Goal: Task Accomplishment & Management: Complete application form

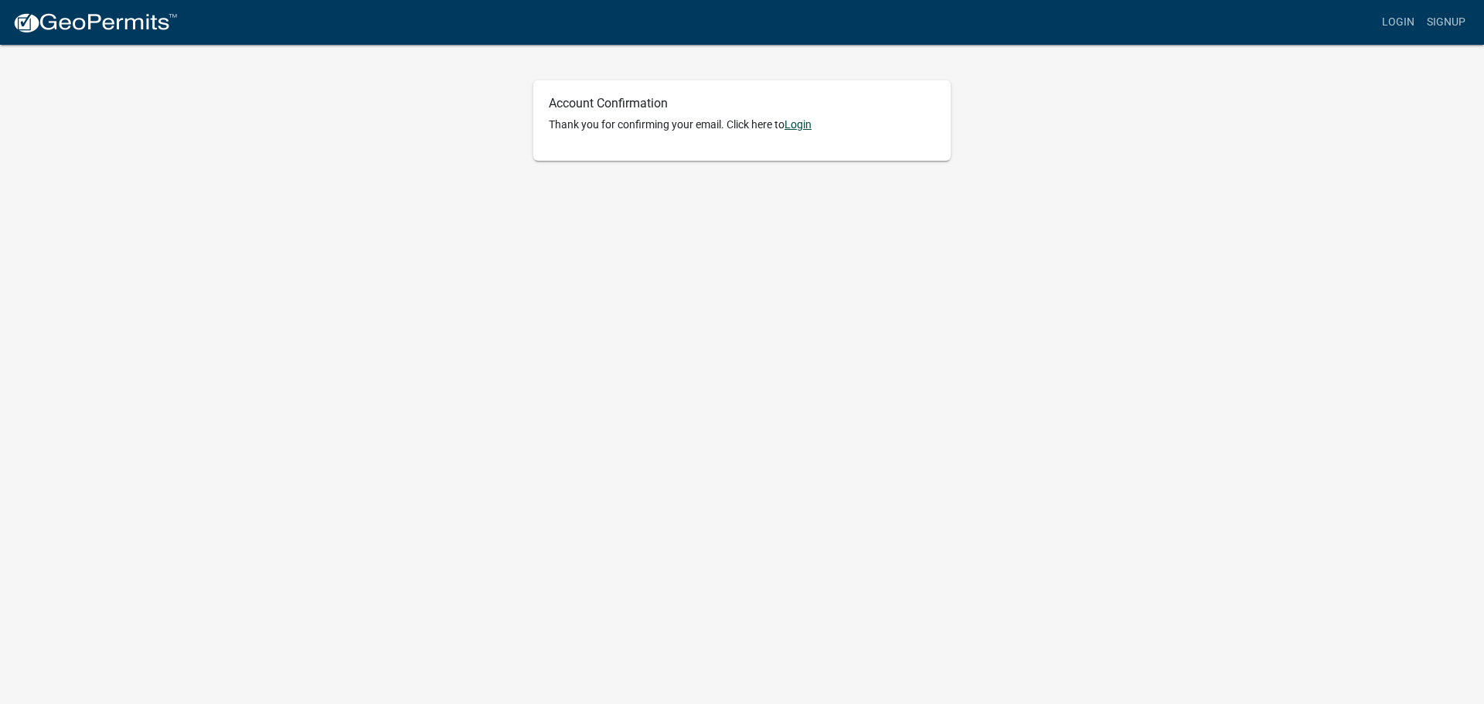
click at [808, 127] on link "Login" at bounding box center [797, 124] width 27 height 12
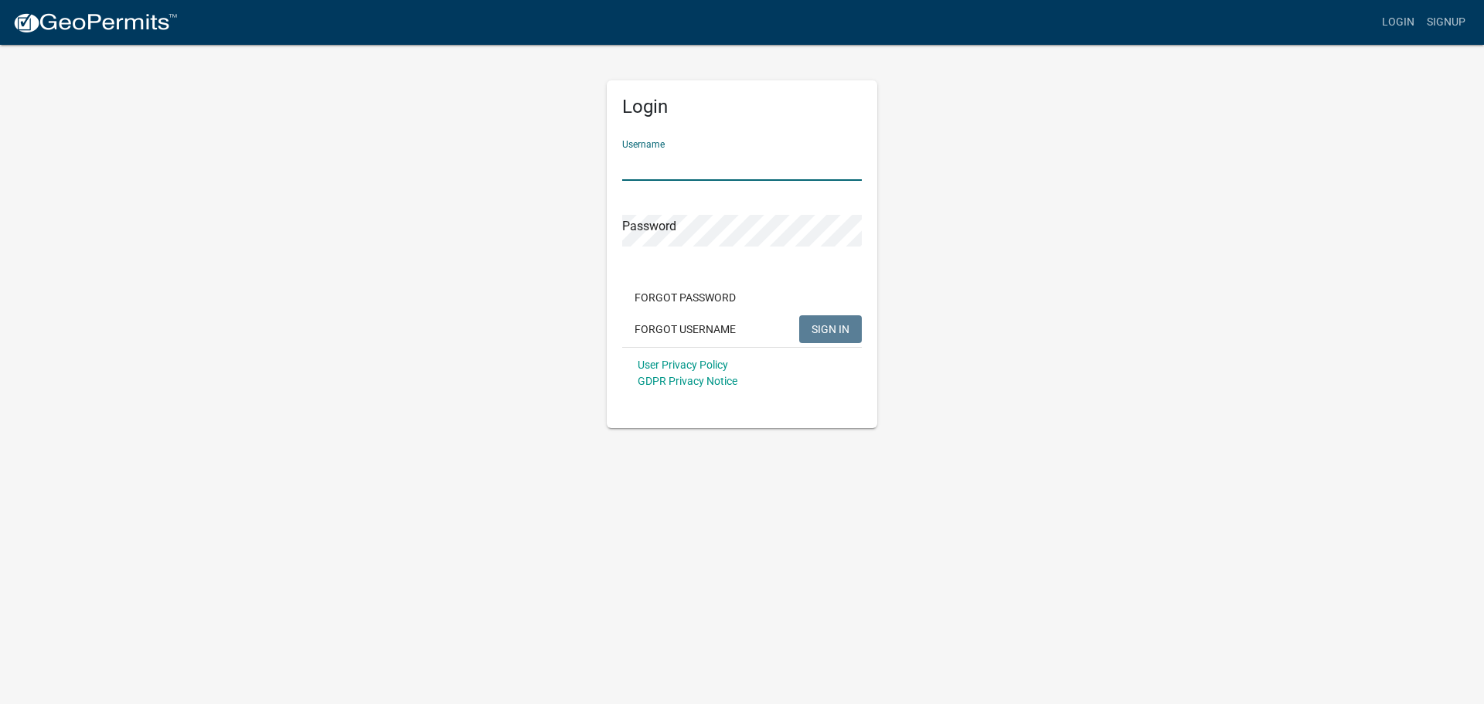
click at [677, 159] on input "Username" at bounding box center [742, 165] width 240 height 32
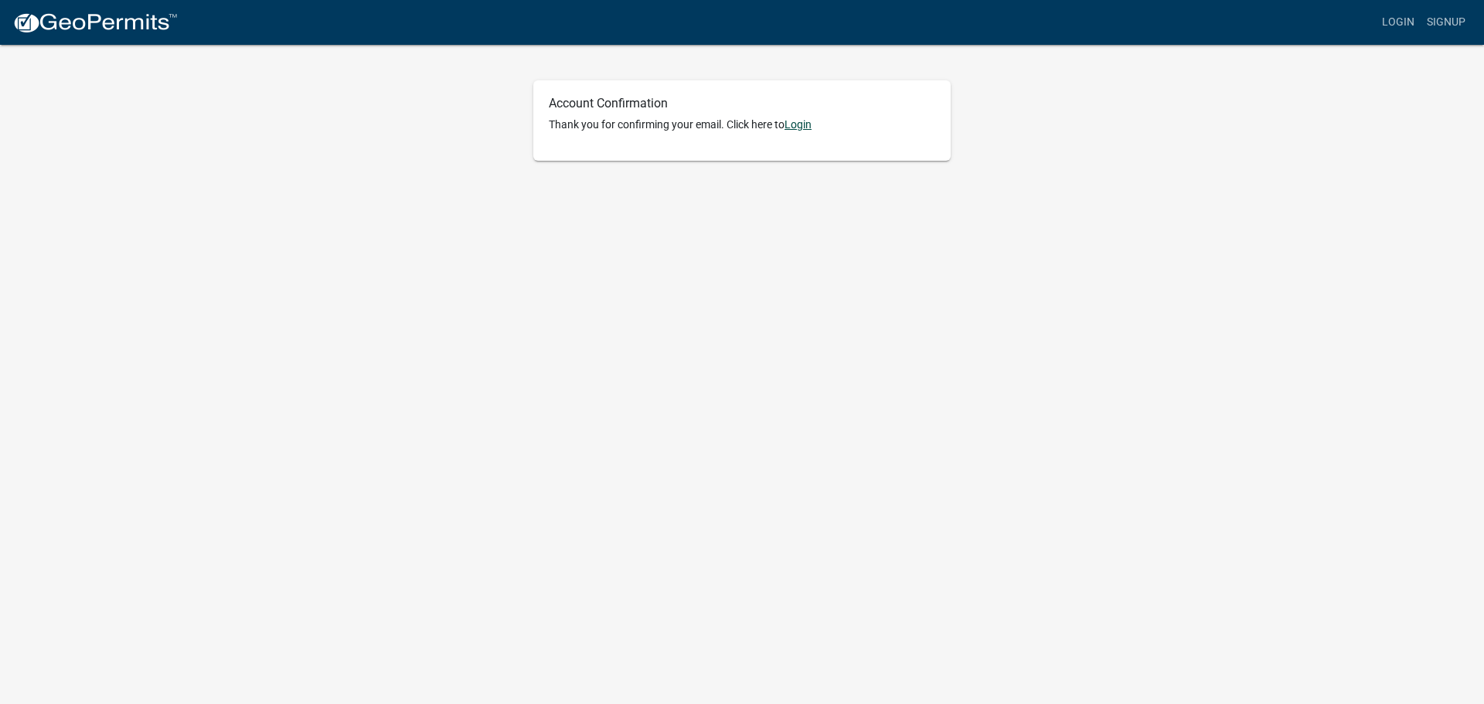
click at [801, 124] on link "Login" at bounding box center [797, 124] width 27 height 12
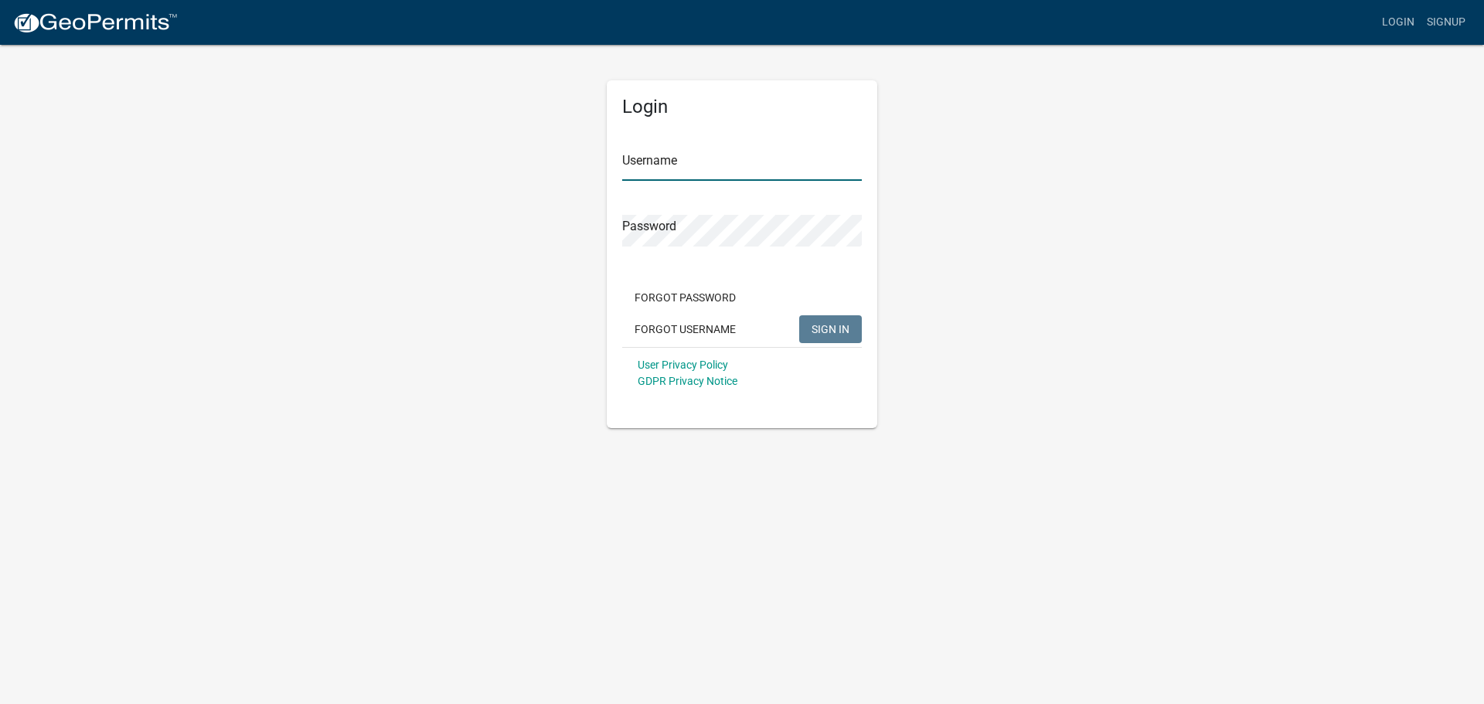
click at [684, 160] on input "Username" at bounding box center [742, 165] width 240 height 32
click at [682, 161] on input "Username" at bounding box center [742, 165] width 240 height 32
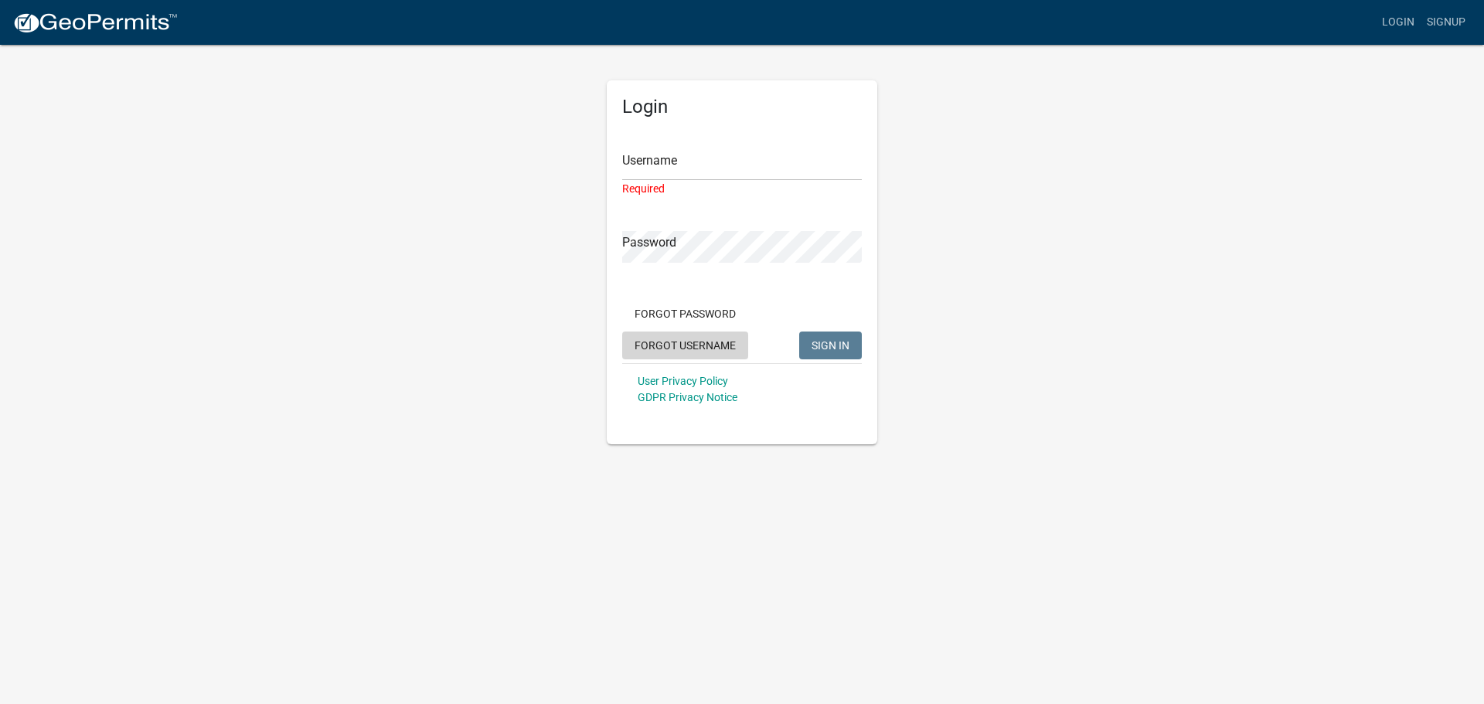
click at [694, 322] on div "Forgot Password Forgot Username SIGN IN" at bounding box center [742, 331] width 240 height 63
click at [701, 349] on button "Forgot Username" at bounding box center [685, 346] width 126 height 28
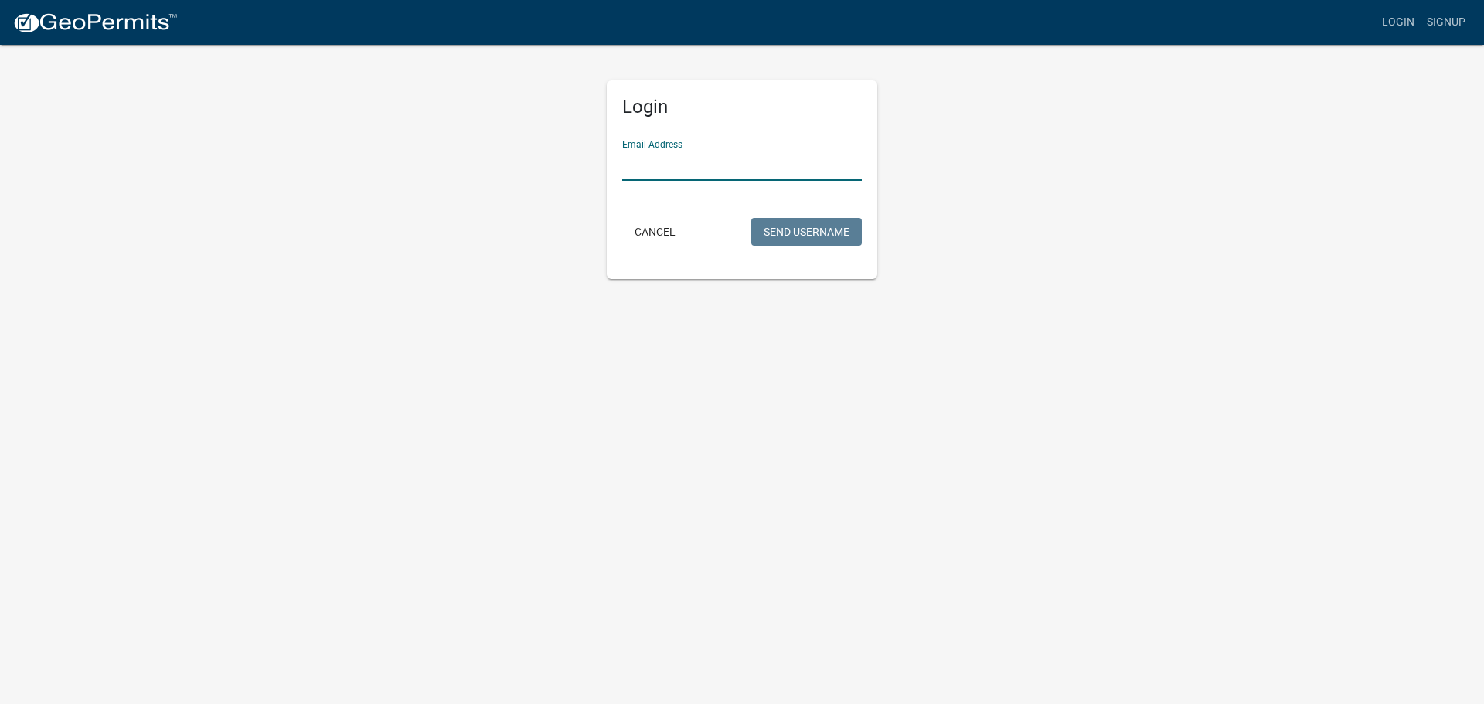
click at [661, 158] on input "Email Address" at bounding box center [742, 165] width 240 height 32
type input "jmorales@home2kokomo.com"
click at [813, 233] on button "Send Username" at bounding box center [806, 232] width 111 height 28
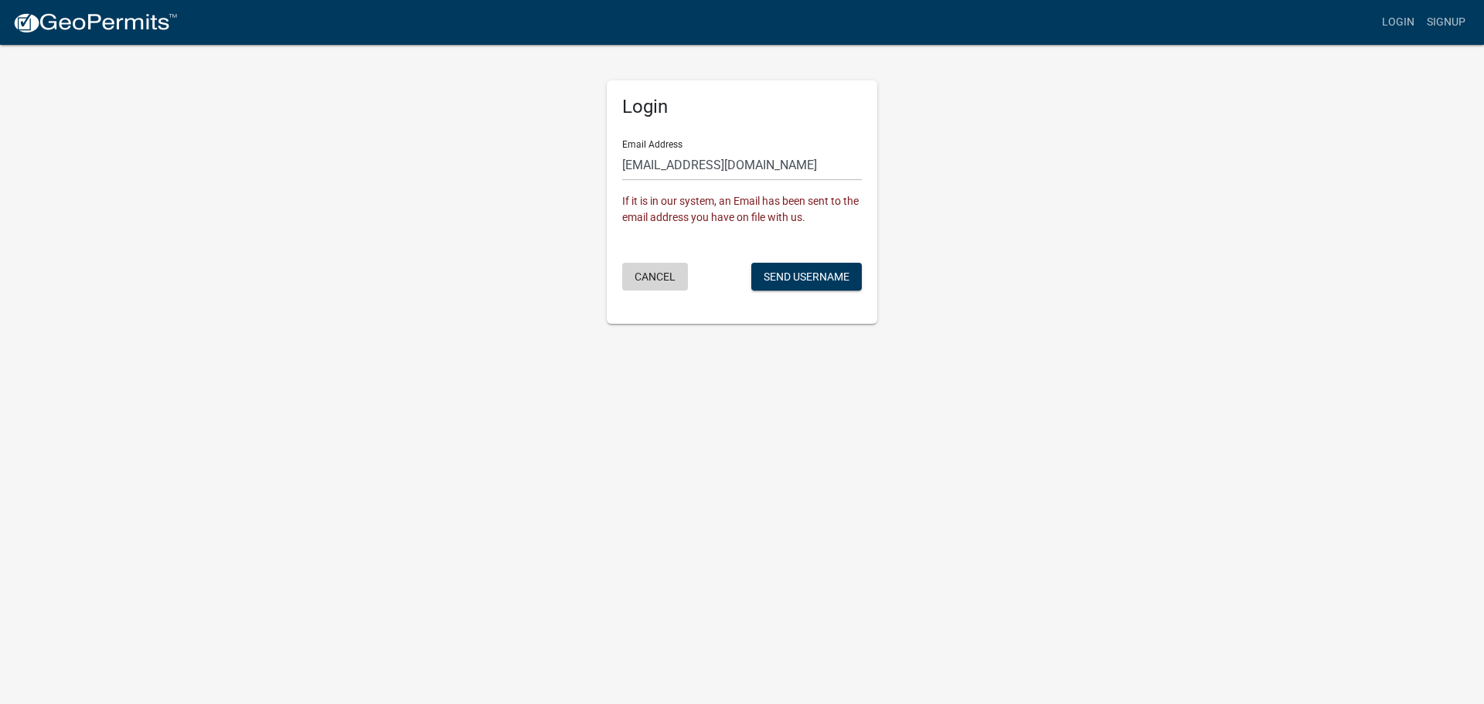
click at [660, 282] on button "Cancel" at bounding box center [655, 277] width 66 height 28
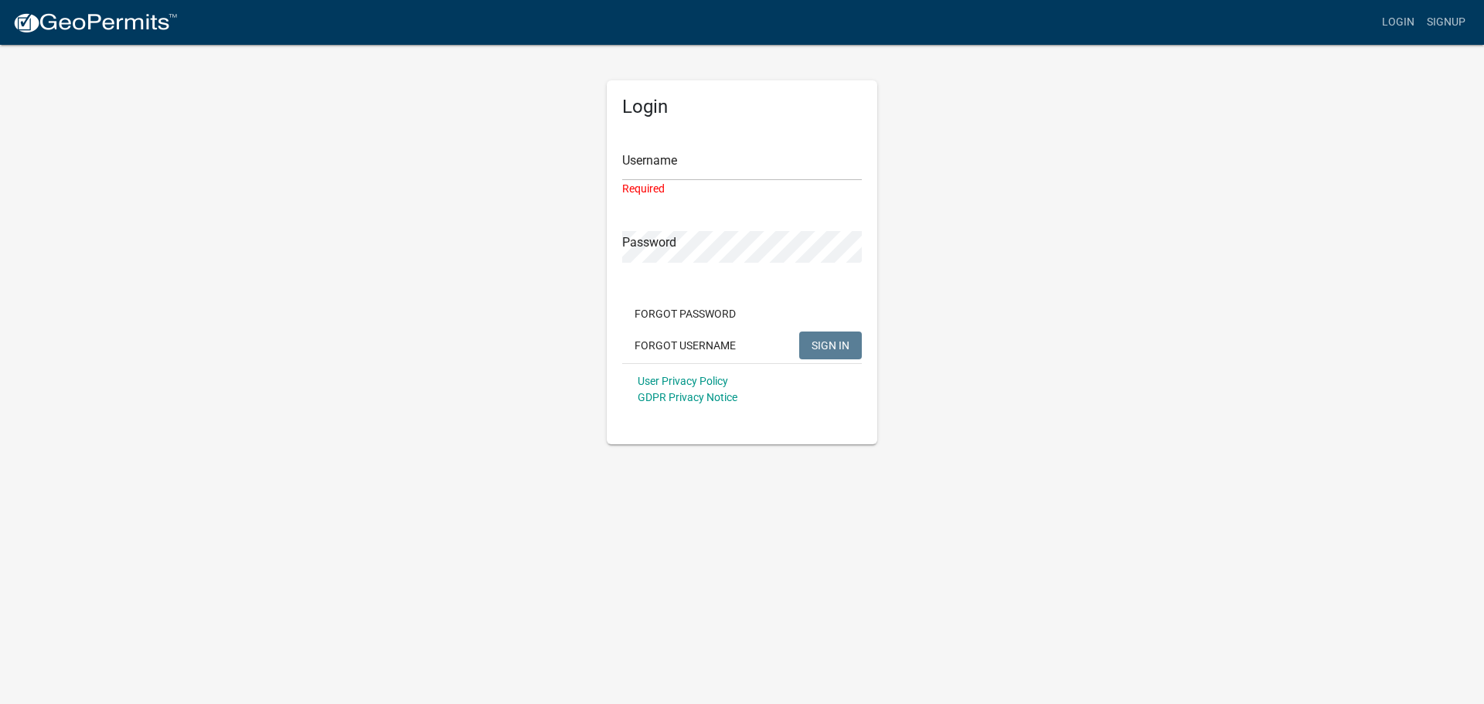
click at [860, 223] on div at bounding box center [724, 269] width 317 height 176
click at [701, 311] on button "Forgot Password" at bounding box center [685, 314] width 126 height 28
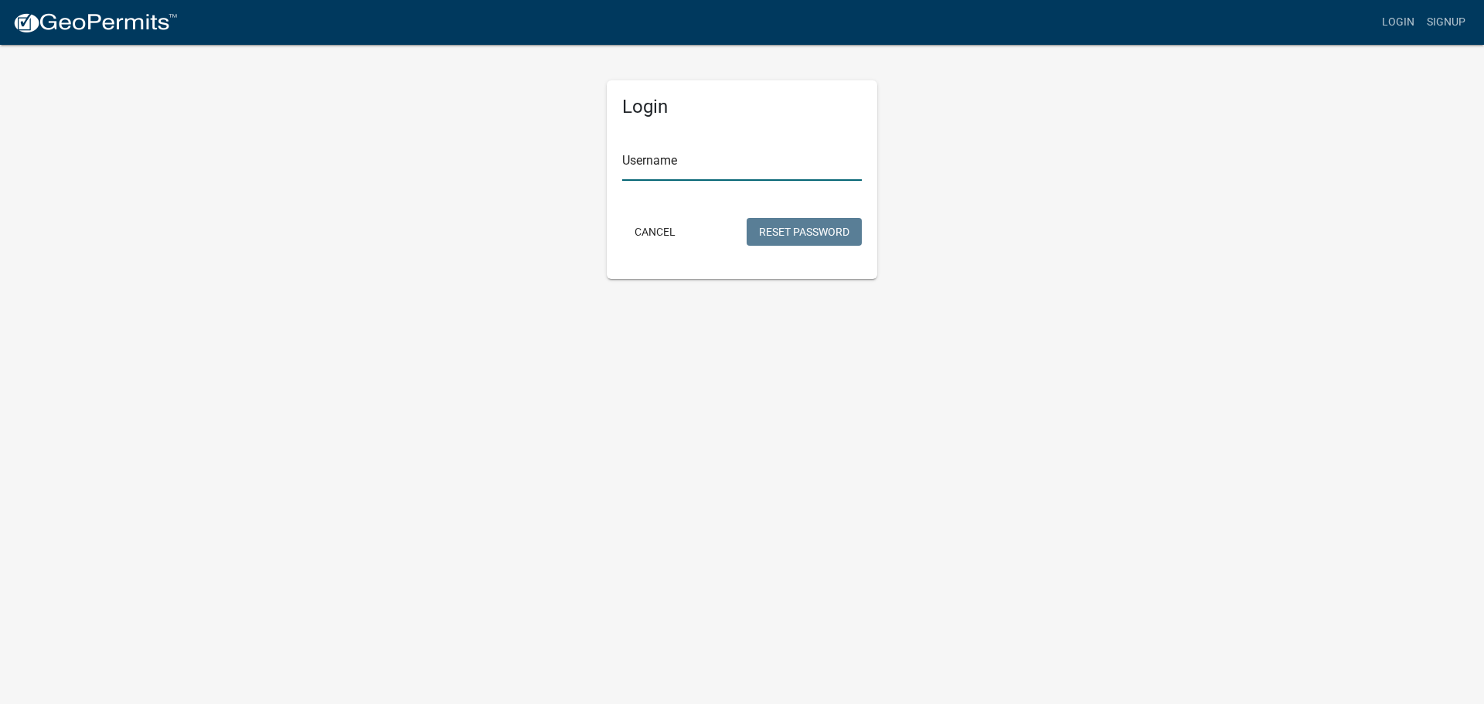
click at [708, 170] on input "Username" at bounding box center [742, 165] width 240 height 32
paste input "JMorales"
type input "JMorales"
click at [788, 229] on button "Reset Password" at bounding box center [804, 232] width 115 height 28
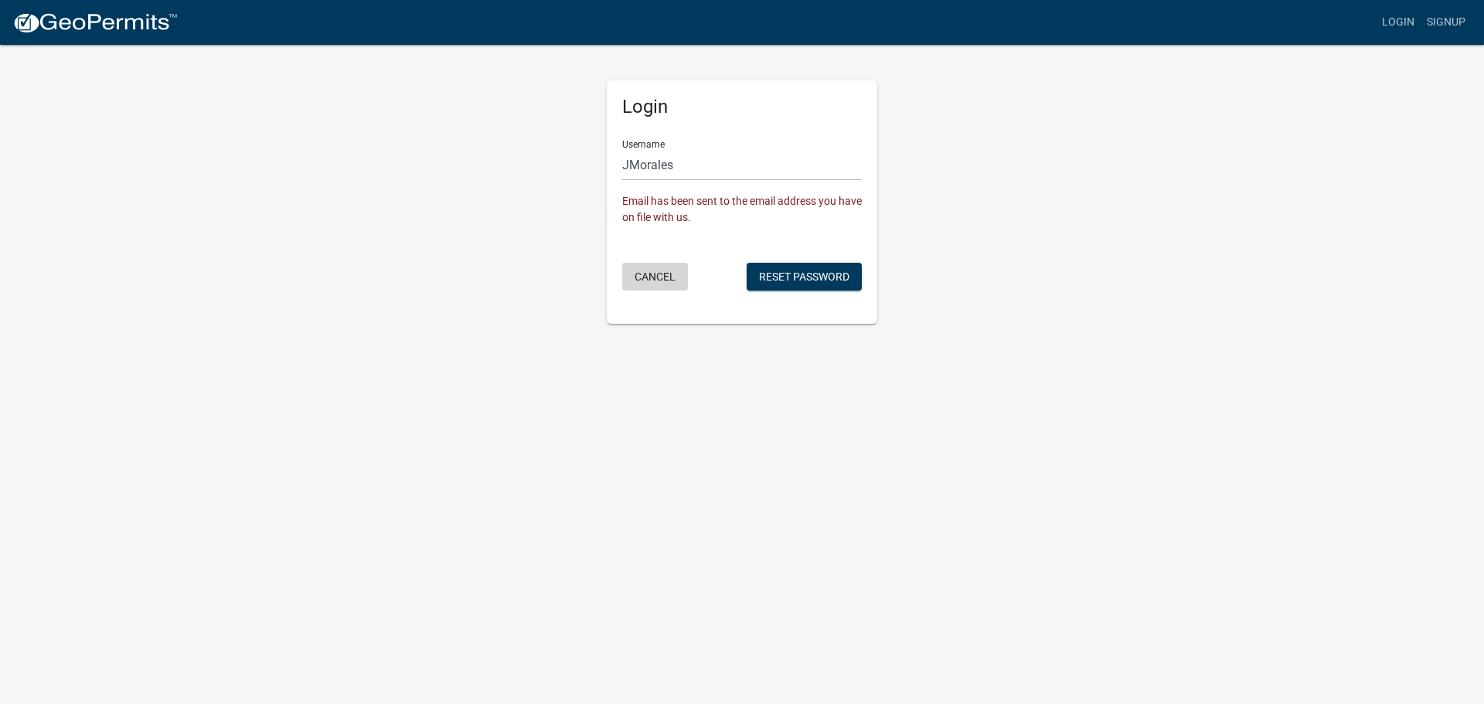
click at [645, 276] on button "Cancel" at bounding box center [655, 277] width 66 height 28
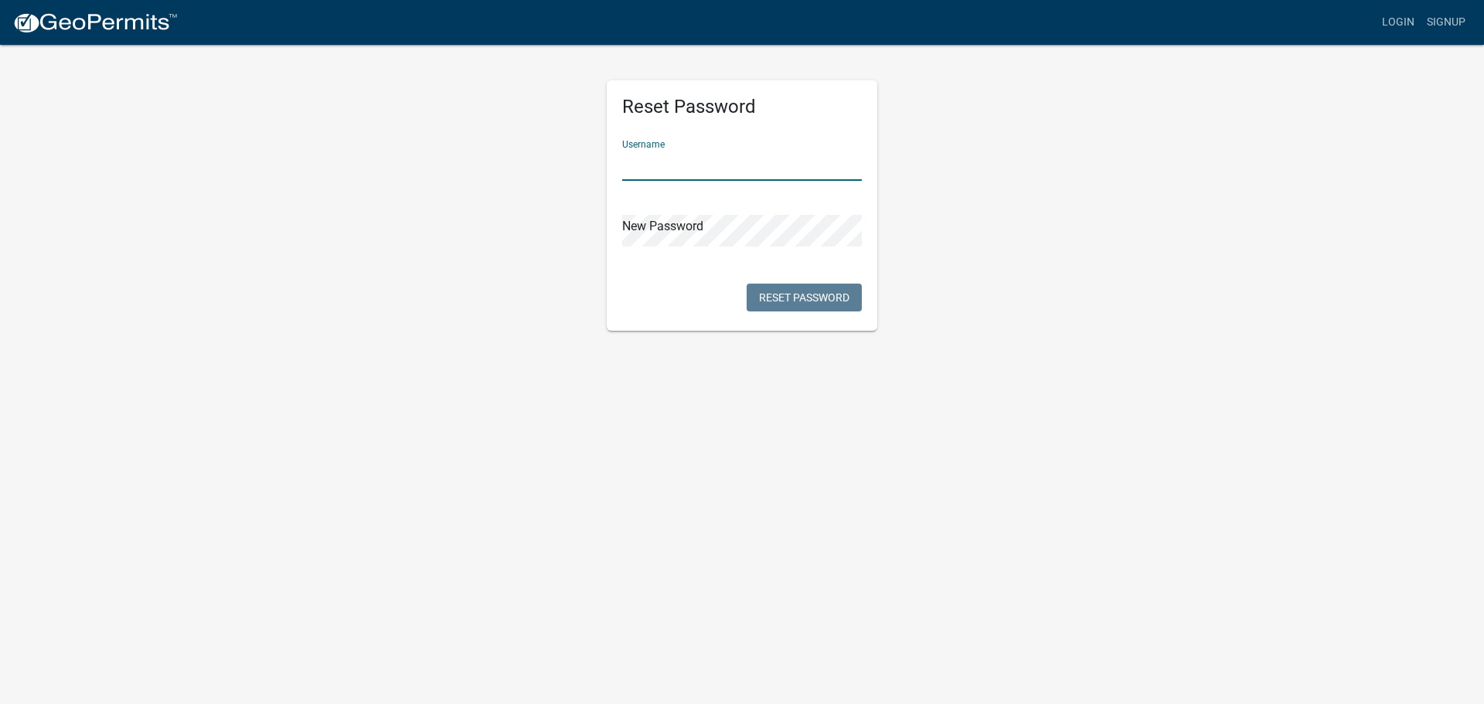
click at [660, 162] on input "text" at bounding box center [742, 165] width 240 height 32
type input "jmorales"
click at [807, 298] on button "Reset Password" at bounding box center [804, 298] width 115 height 28
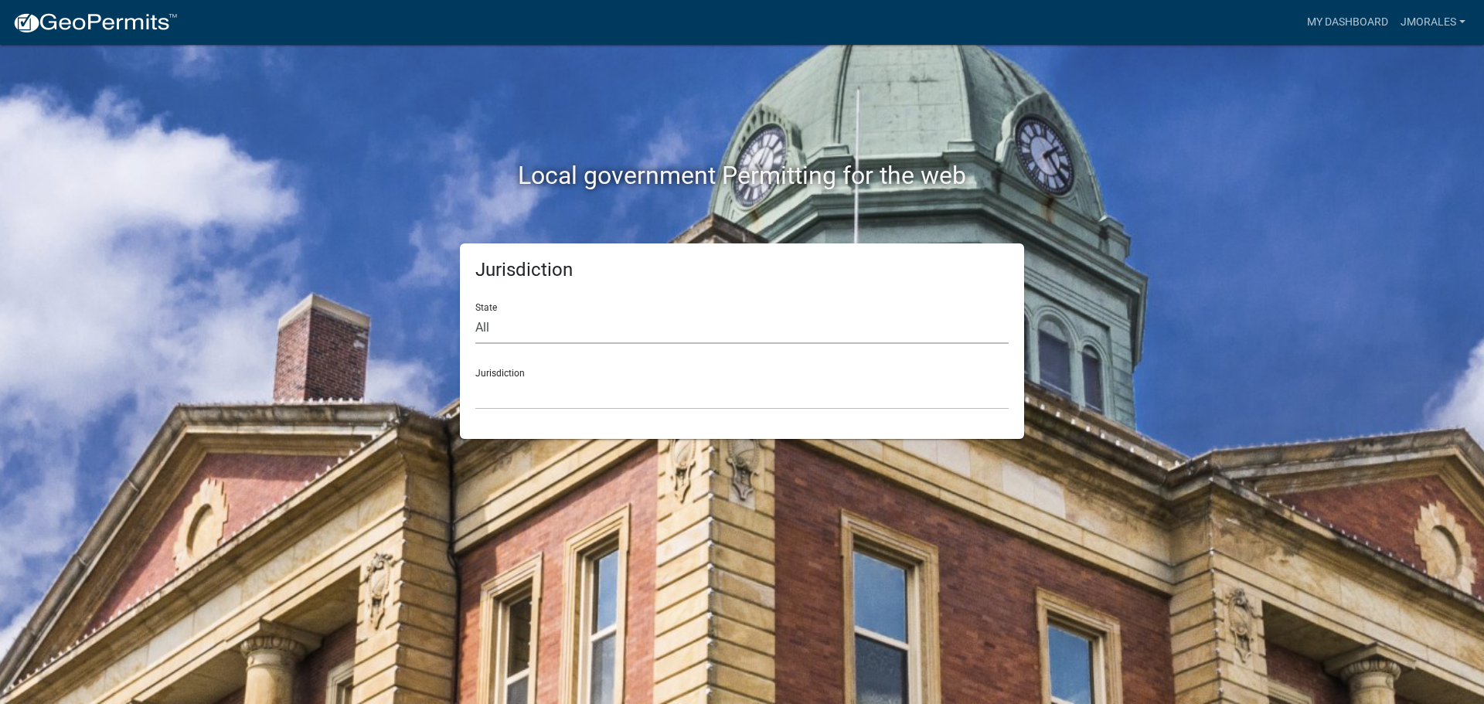
click at [511, 322] on select "All [US_STATE] [US_STATE] [US_STATE] [US_STATE] [US_STATE] [US_STATE] [US_STATE…" at bounding box center [741, 328] width 533 height 32
select select "[US_STATE]"
click at [475, 312] on select "All [US_STATE] [US_STATE] [US_STATE] [US_STATE] [US_STATE] [US_STATE] [US_STATE…" at bounding box center [741, 328] width 533 height 32
click at [520, 368] on div "Jurisdiction City of [GEOGRAPHIC_DATA], [US_STATE] City of [GEOGRAPHIC_DATA], […" at bounding box center [741, 382] width 533 height 53
click at [516, 405] on select "City of [GEOGRAPHIC_DATA], [US_STATE] City of [GEOGRAPHIC_DATA], [US_STATE] Cit…" at bounding box center [741, 394] width 533 height 32
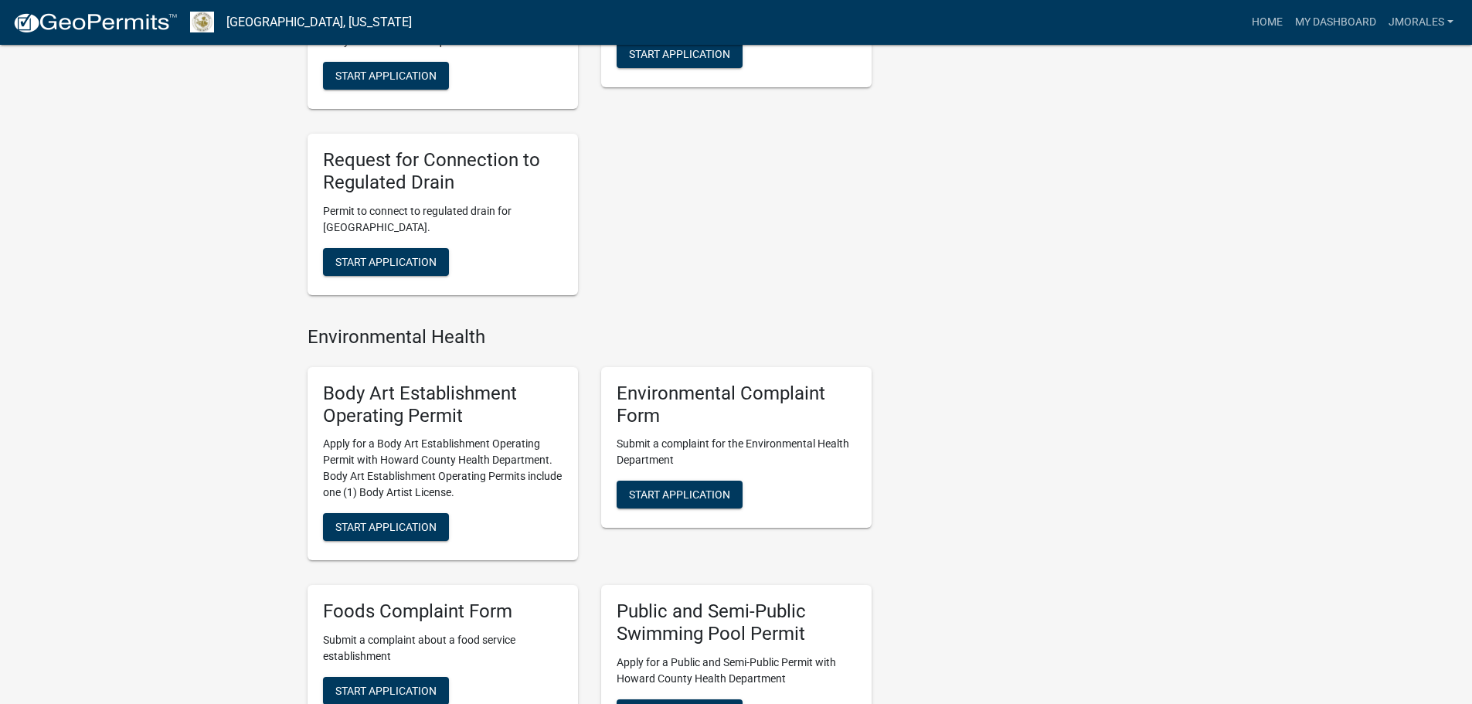
scroll to position [618, 0]
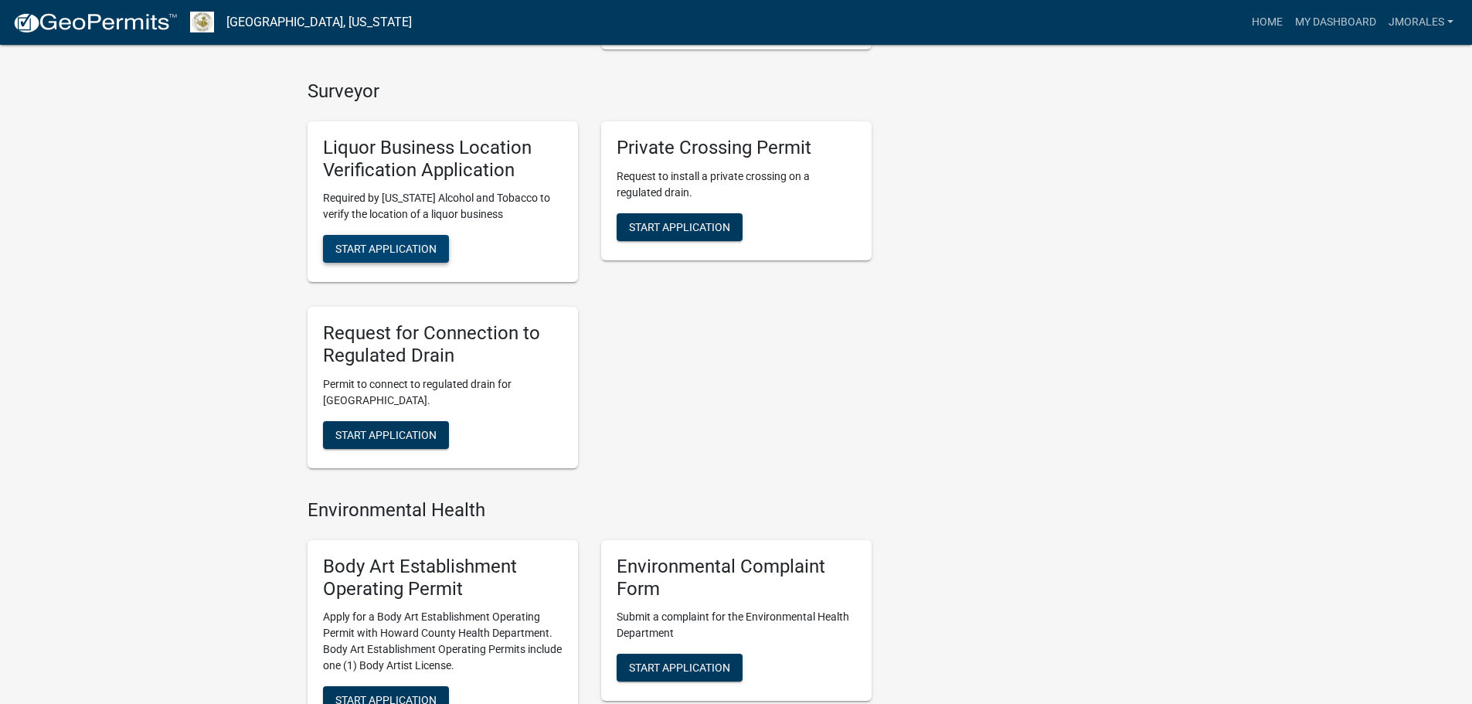
click at [388, 237] on button "Start Application" at bounding box center [386, 249] width 126 height 28
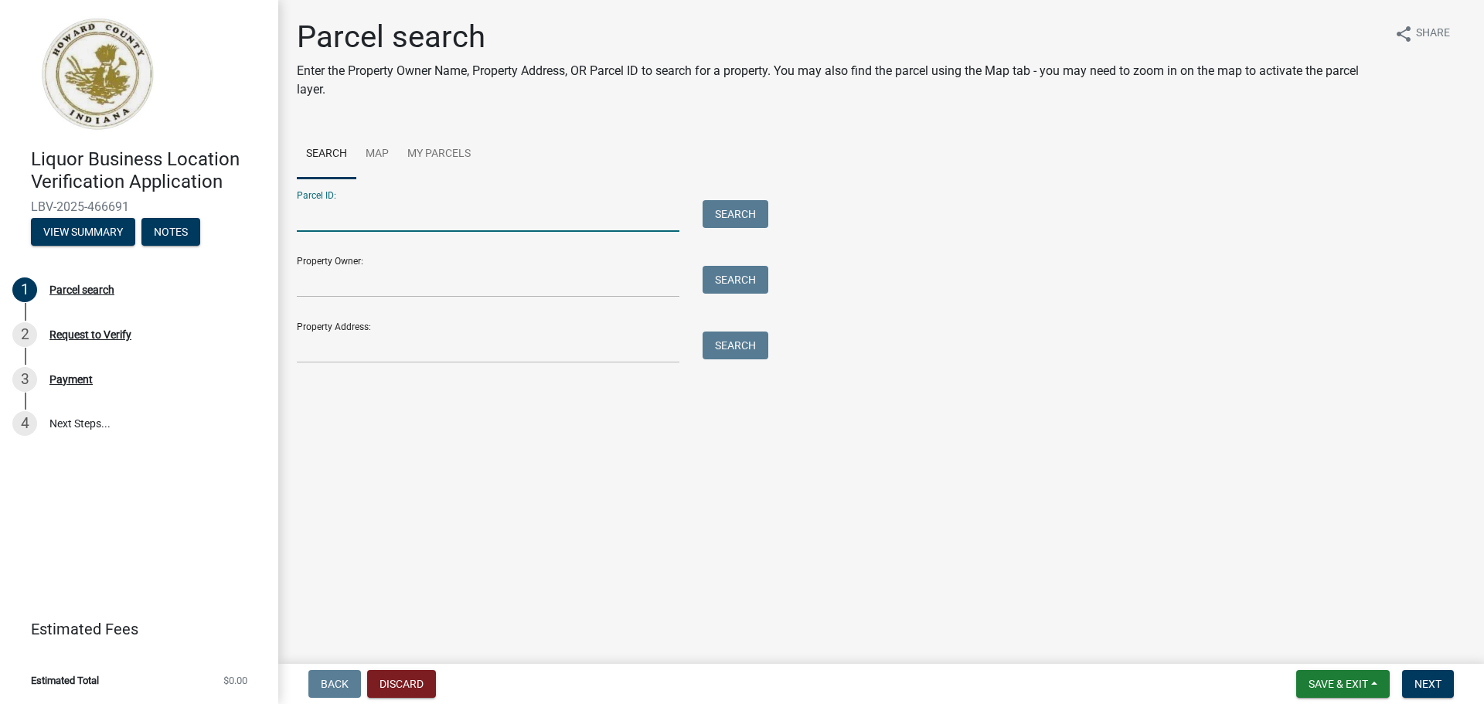
click at [347, 215] on input "Parcel ID:" at bounding box center [488, 216] width 383 height 32
click at [359, 355] on input "Property Address:" at bounding box center [488, 348] width 383 height 32
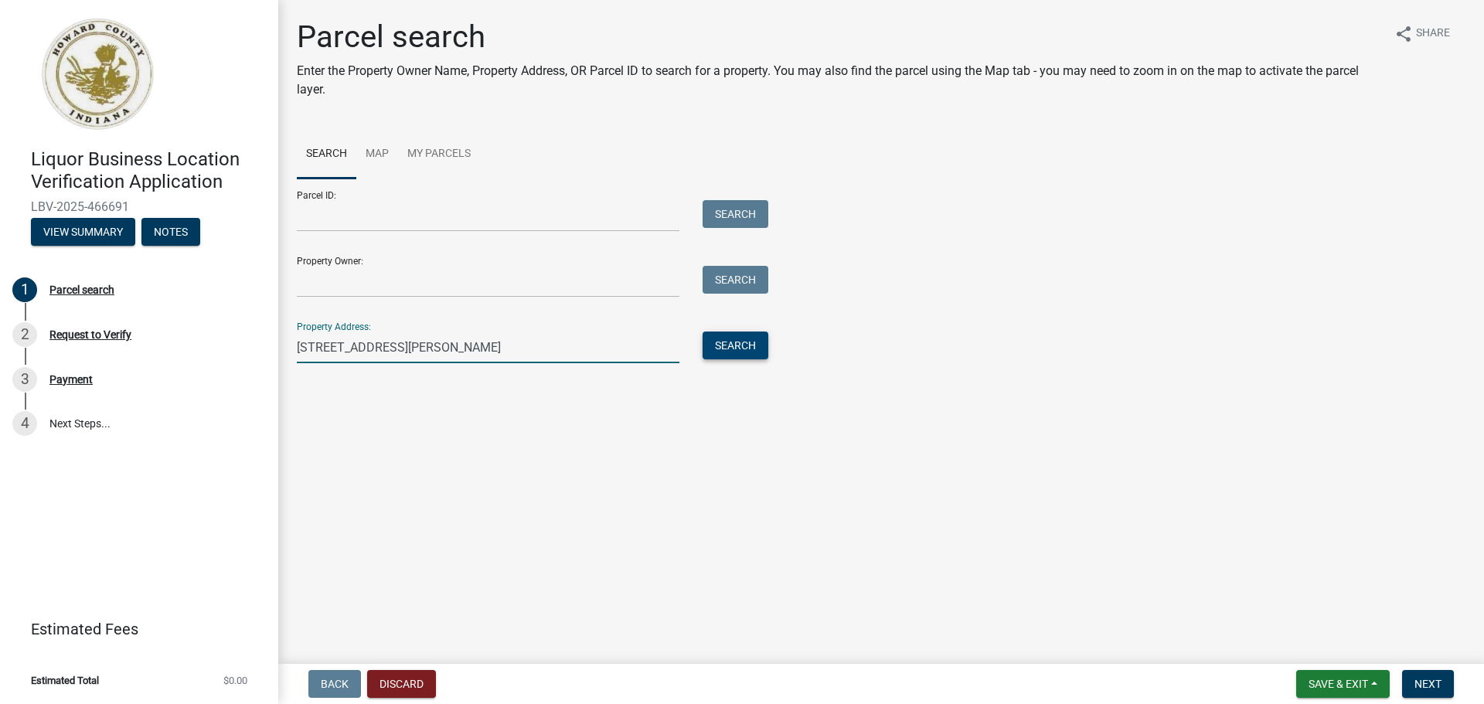
type input "[STREET_ADDRESS][PERSON_NAME]"
click at [738, 339] on button "Search" at bounding box center [736, 346] width 66 height 28
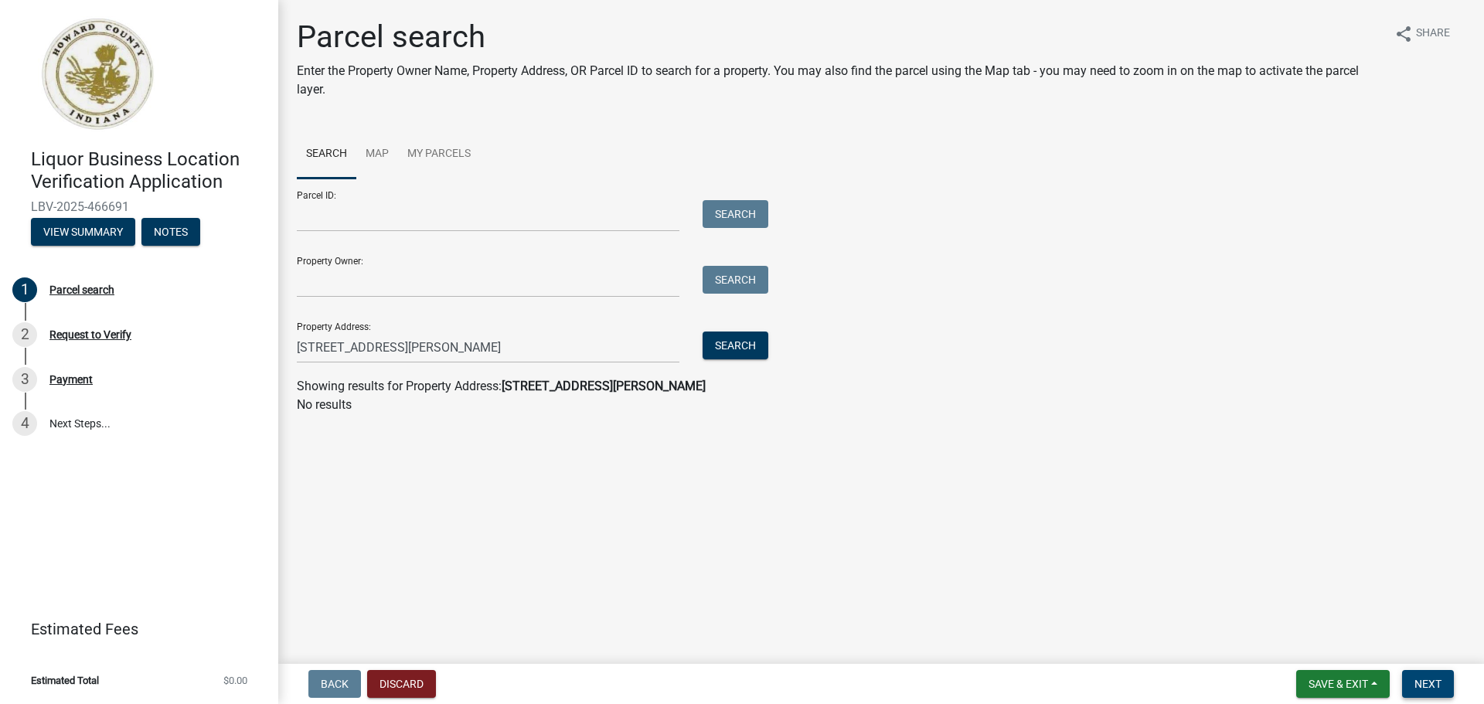
click at [1433, 687] on span "Next" at bounding box center [1427, 684] width 27 height 12
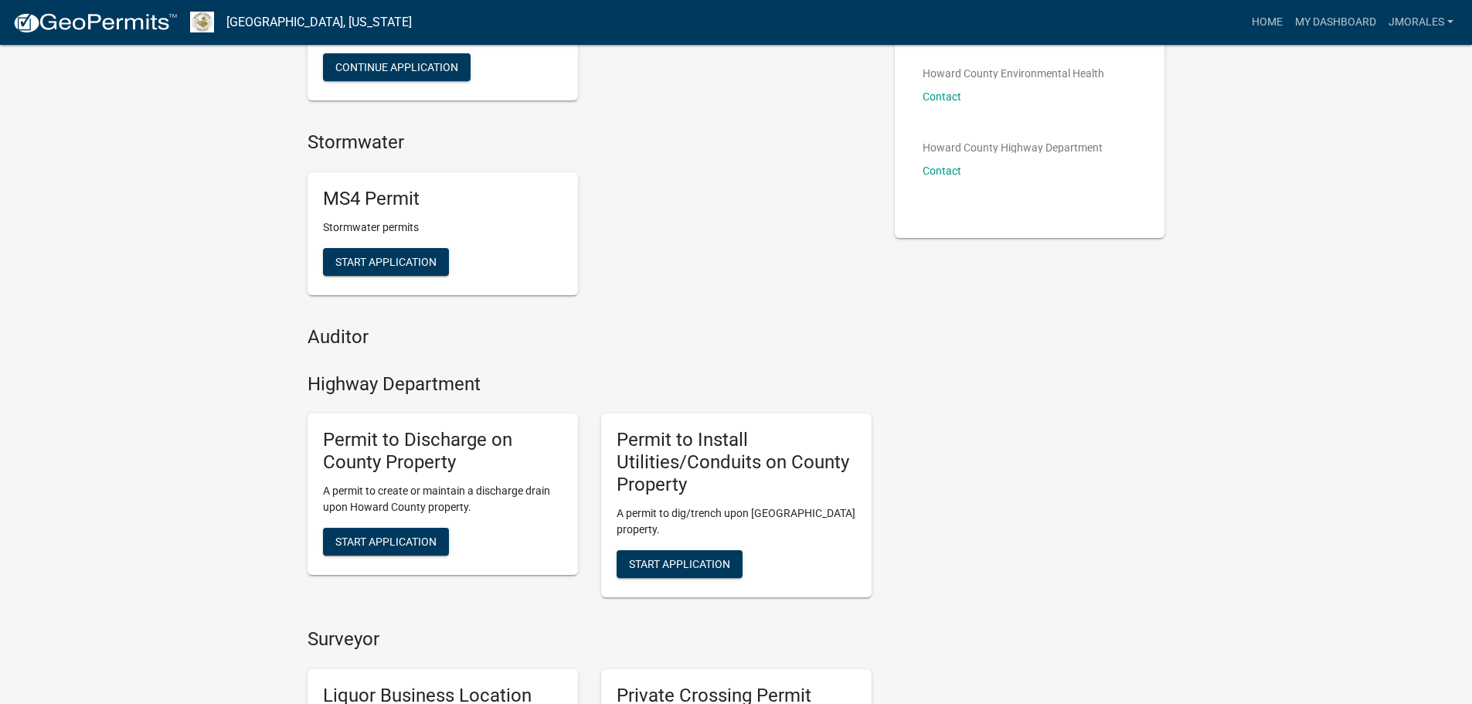
scroll to position [80, 0]
